Goal: Understand process/instructions

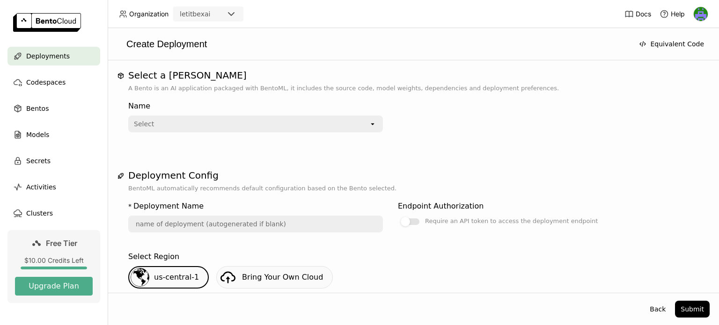
click at [139, 121] on div "Select" at bounding box center [144, 123] width 20 height 9
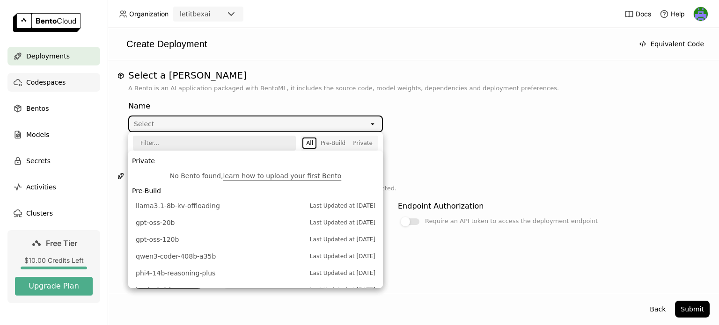
click at [88, 77] on div "Codespaces" at bounding box center [53, 82] width 93 height 19
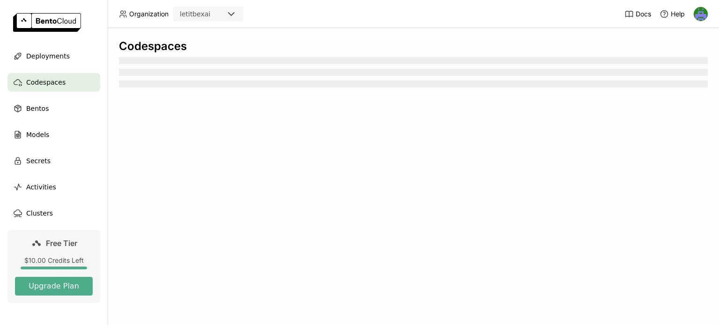
click at [88, 77] on div "Codespaces" at bounding box center [53, 82] width 93 height 19
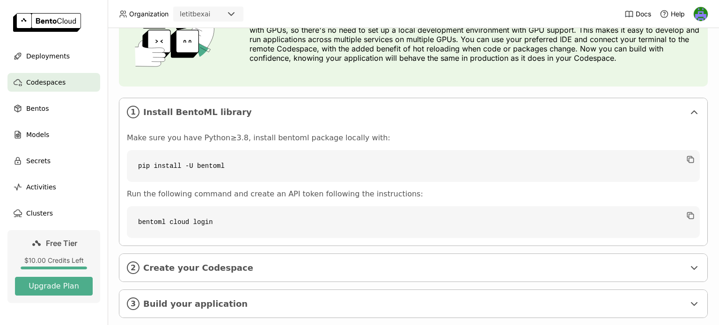
scroll to position [97, 0]
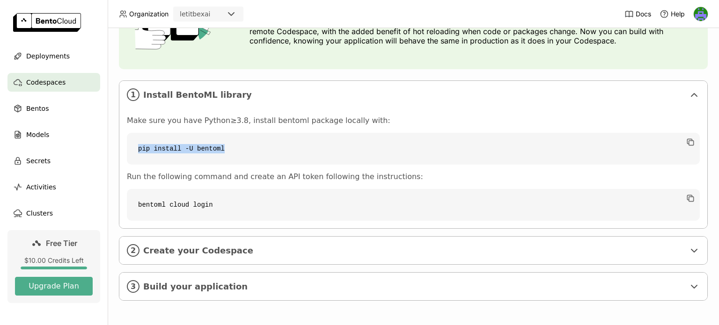
drag, startPoint x: 235, startPoint y: 145, endPoint x: 131, endPoint y: 143, distance: 103.9
click at [131, 143] on code "pip install -U bentoml" at bounding box center [413, 149] width 573 height 32
click at [251, 246] on span "Create your Codespace" at bounding box center [413, 251] width 541 height 10
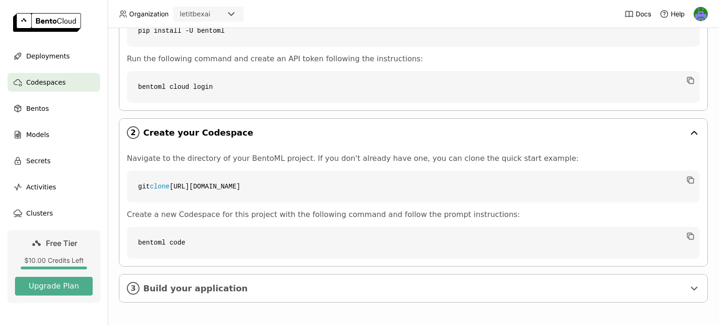
scroll to position [217, 0]
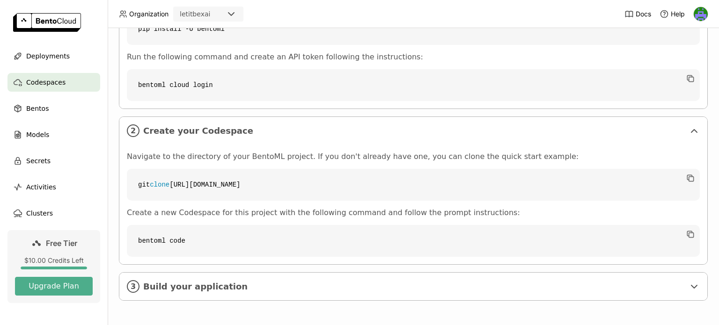
click at [320, 186] on code "git clone [URL][DOMAIN_NAME]" at bounding box center [413, 185] width 573 height 32
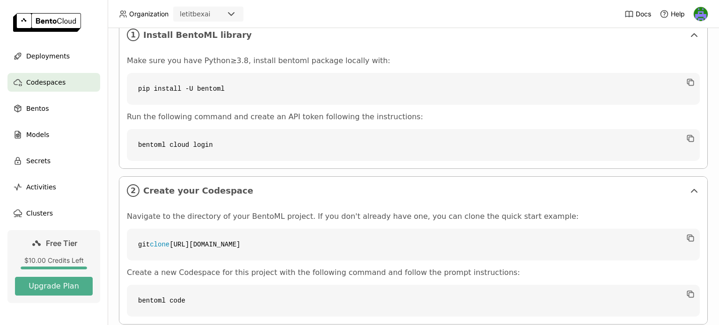
scroll to position [144, 0]
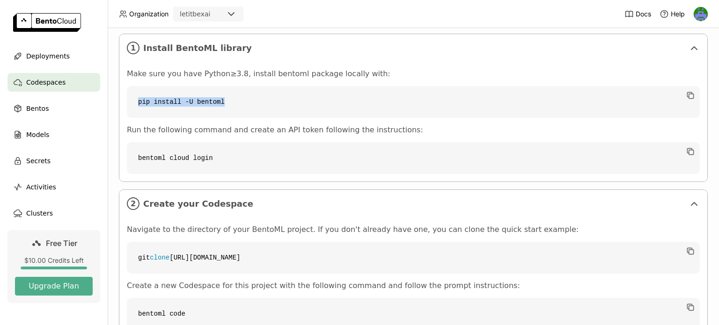
drag, startPoint x: 219, startPoint y: 100, endPoint x: 138, endPoint y: 99, distance: 81.4
click at [138, 99] on code "pip install -U bentoml" at bounding box center [413, 102] width 573 height 32
copy code "pip install -U bentoml"
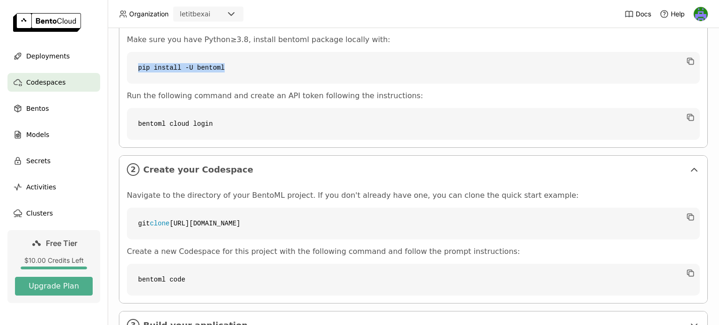
scroll to position [179, 0]
click at [677, 117] on code "bentoml cloud login" at bounding box center [413, 123] width 573 height 32
click at [685, 115] on icon "button" at bounding box center [689, 116] width 9 height 9
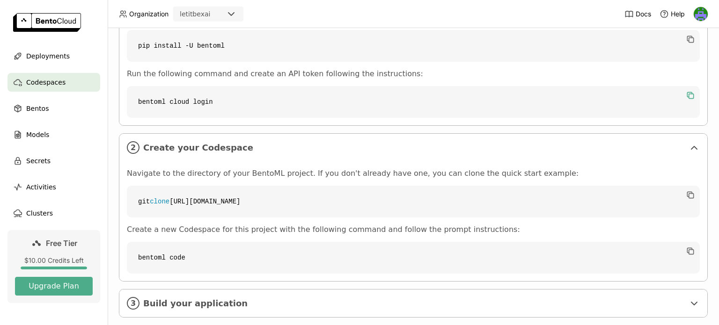
scroll to position [208, 0]
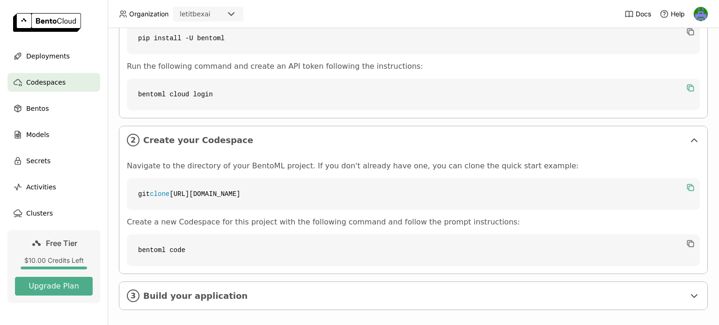
click at [685, 187] on icon "button" at bounding box center [689, 187] width 9 height 9
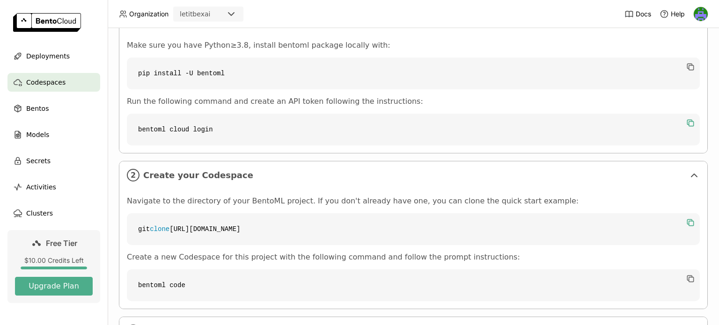
scroll to position [172, 0]
click at [687, 277] on icon "button" at bounding box center [689, 279] width 5 height 5
